Goal: Information Seeking & Learning: Check status

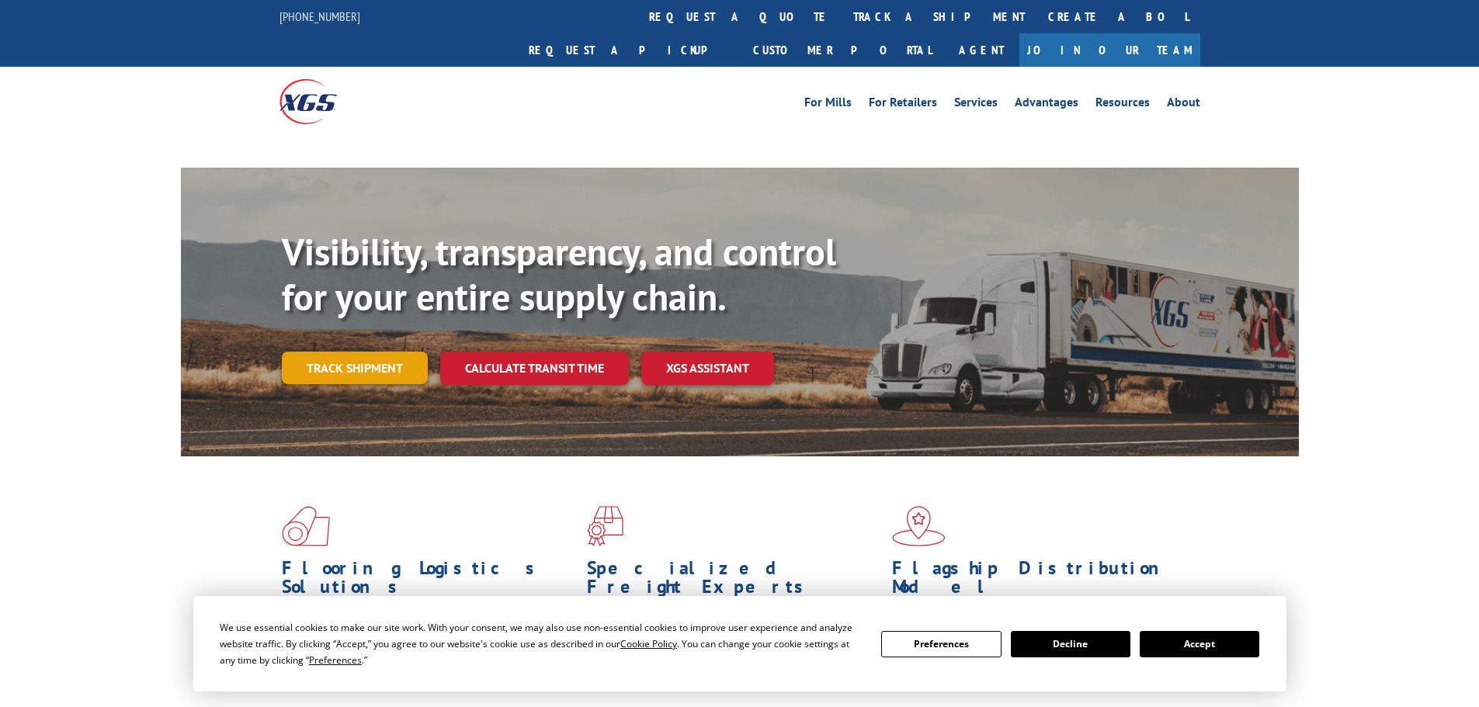
click at [324, 352] on link "Track shipment" at bounding box center [355, 368] width 146 height 33
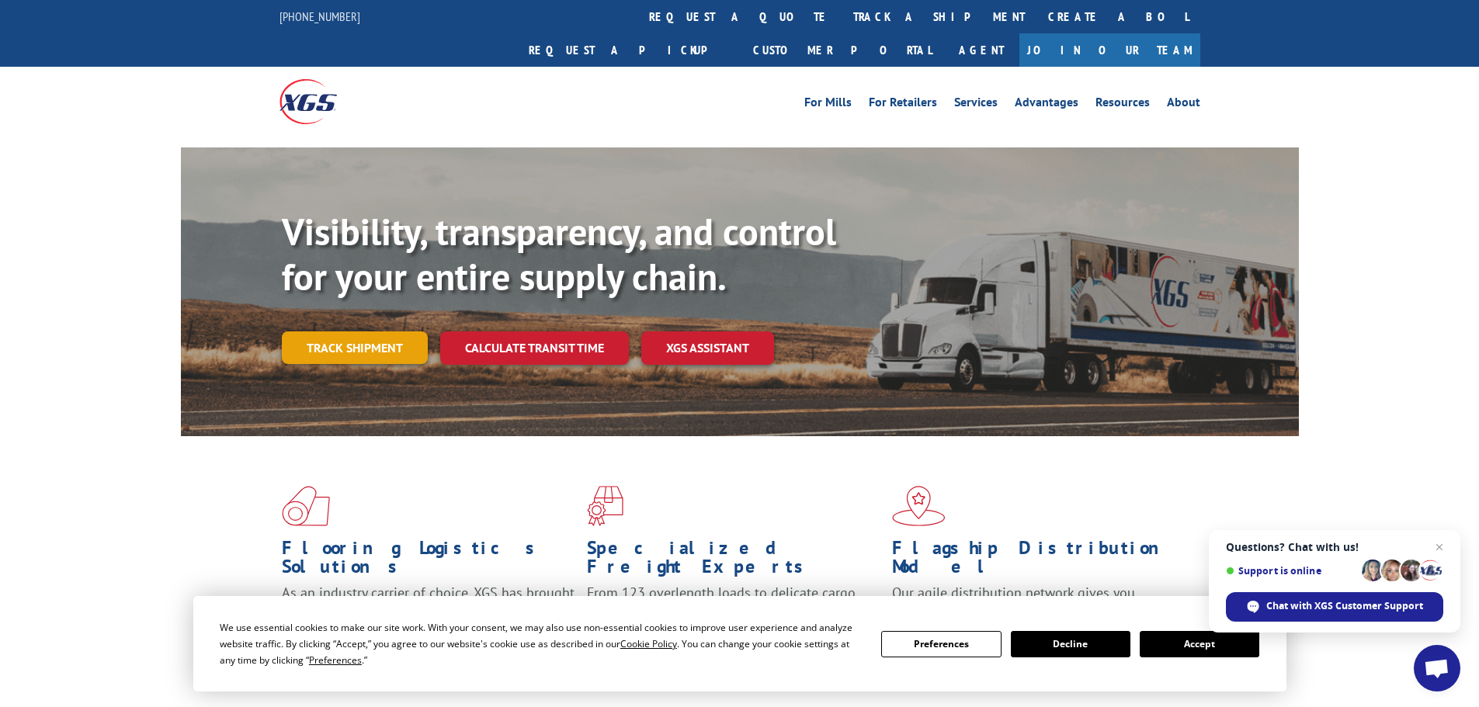
click at [382, 331] on link "Track shipment" at bounding box center [355, 347] width 146 height 33
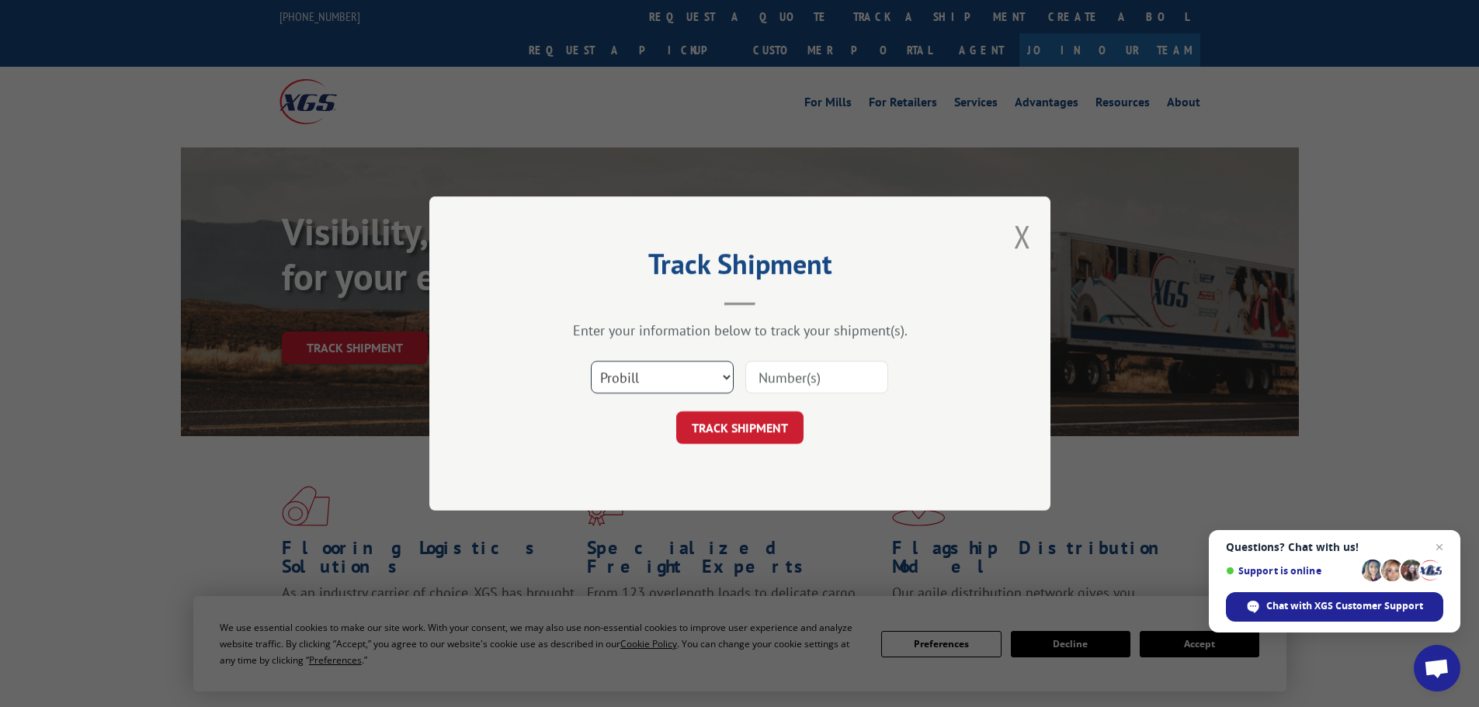
click at [633, 386] on select "Select category... Probill BOL PO" at bounding box center [662, 377] width 143 height 33
select select "bol"
click at [591, 361] on select "Select category... Probill BOL PO" at bounding box center [662, 377] width 143 height 33
click at [817, 383] on input at bounding box center [816, 377] width 143 height 33
paste input "6021870"
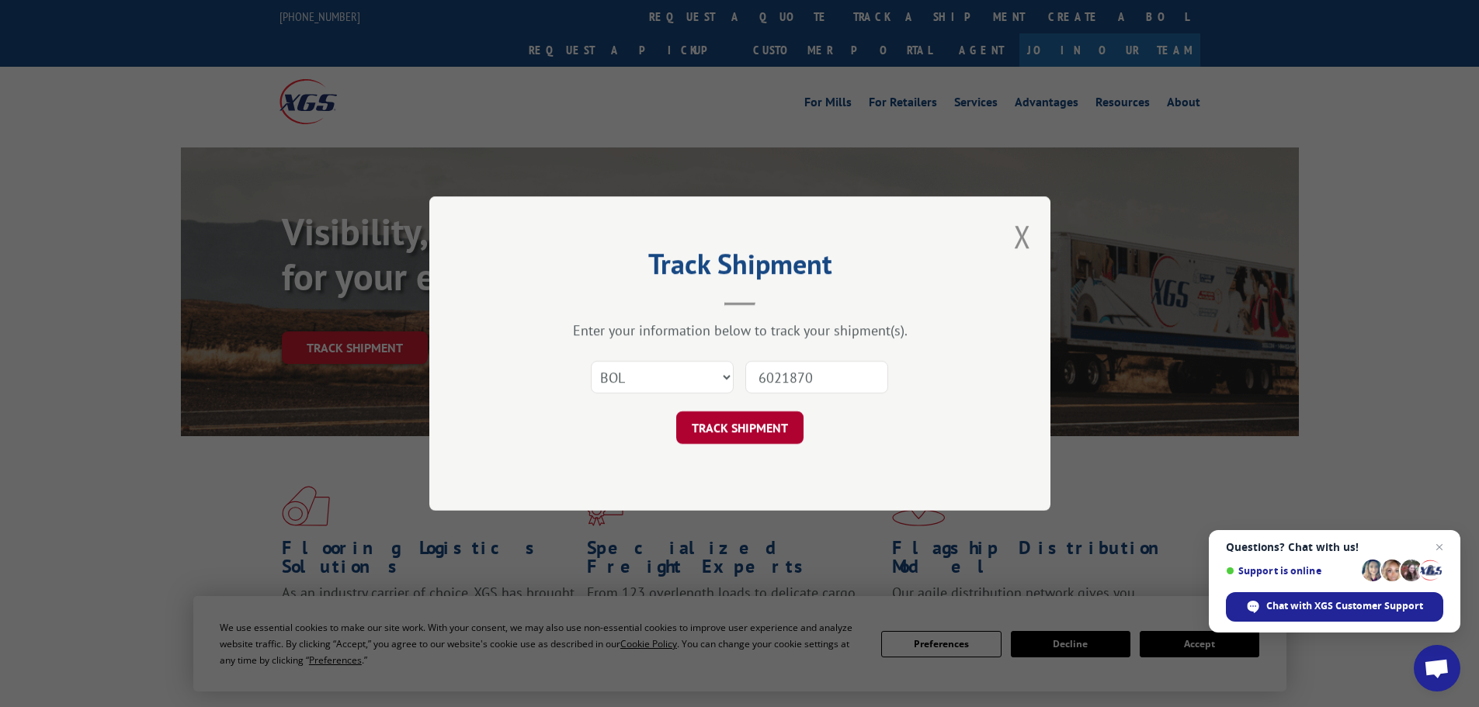
type input "6021870"
click at [763, 439] on button "TRACK SHIPMENT" at bounding box center [739, 427] width 127 height 33
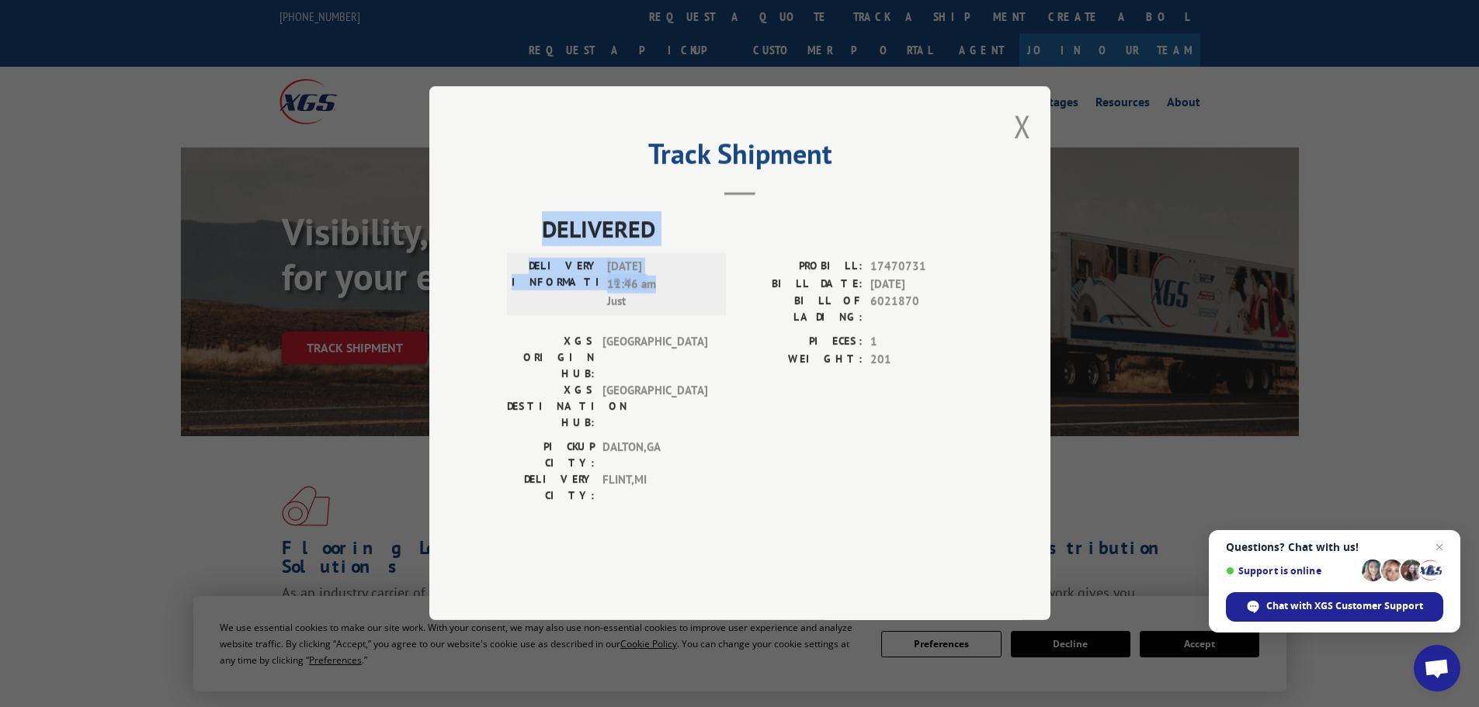
drag, startPoint x: 543, startPoint y: 267, endPoint x: 698, endPoint y: 327, distance: 166.3
click at [698, 327] on div "DELIVERED DELIVERY INFORMATION: [DATE] 11:46 am Just PROBILL: 17470731 BILL DAT…" at bounding box center [740, 362] width 466 height 300
copy div "DELIVERED DELIVERY INFORMATION: [DATE] 11:46 am"
